Goal: Find specific page/section: Find specific page/section

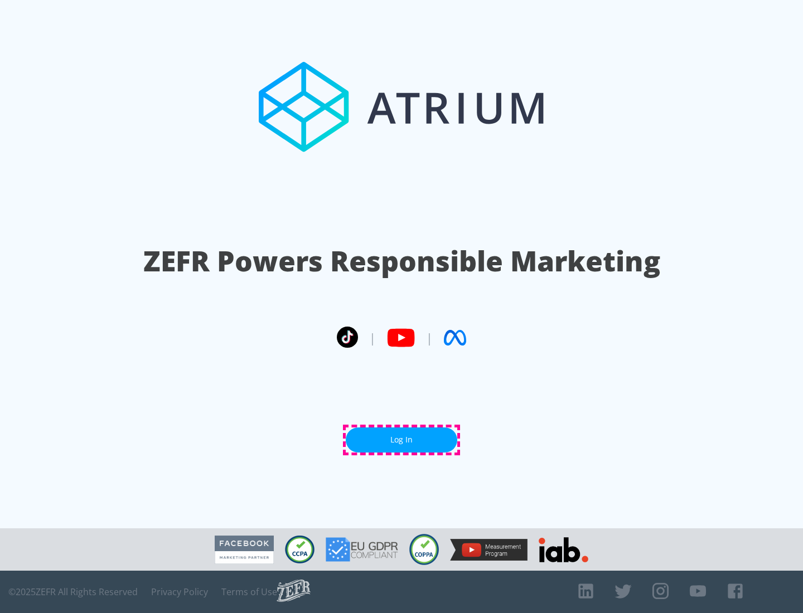
click at [401, 440] on link "Log In" at bounding box center [402, 440] width 112 height 25
